Goal: Navigation & Orientation: Find specific page/section

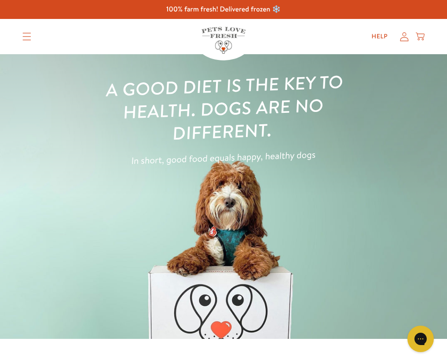
click at [26, 41] on summary "Translation missing: en.sections.header.menu" at bounding box center [26, 37] width 23 height 22
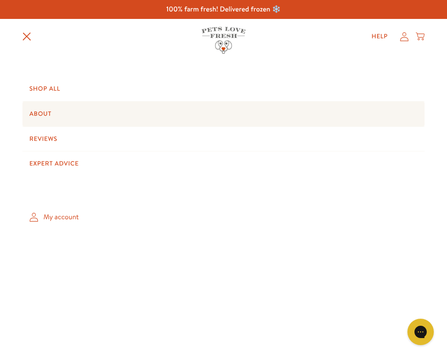
click at [44, 117] on link "About" at bounding box center [223, 114] width 403 height 25
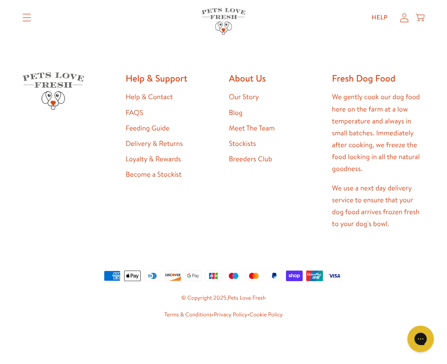
scroll to position [2281, 0]
click at [247, 133] on link "Meet The Team" at bounding box center [252, 128] width 46 height 10
